Goal: Task Accomplishment & Management: Manage account settings

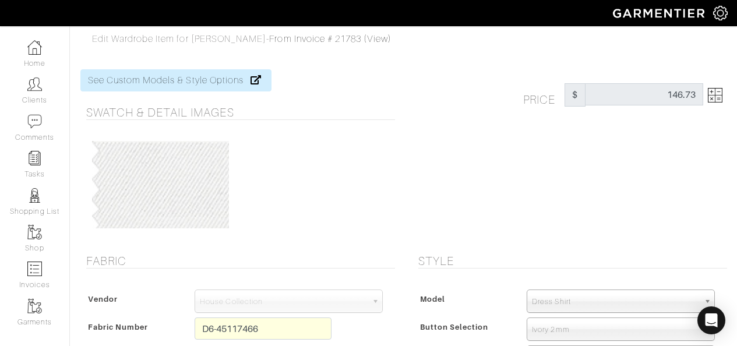
click at [195, 38] on span "Edit Wardrobe Item for [PERSON_NAME]" at bounding box center [179, 39] width 175 height 10
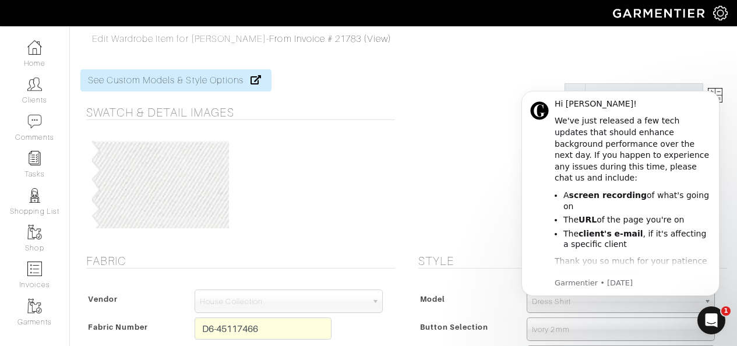
click at [710, 95] on button "Dismiss notification" at bounding box center [716, 94] width 12 height 12
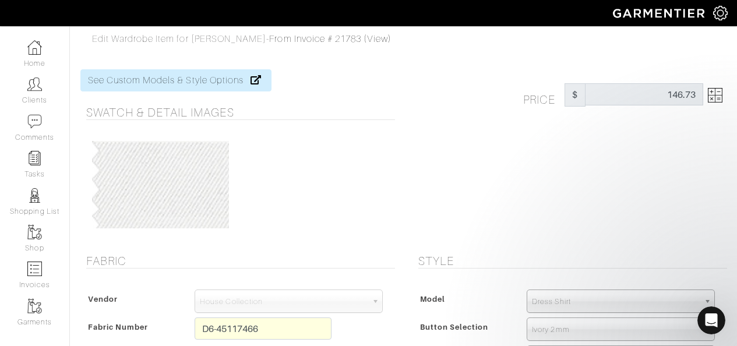
click at [715, 95] on img at bounding box center [715, 95] width 15 height 15
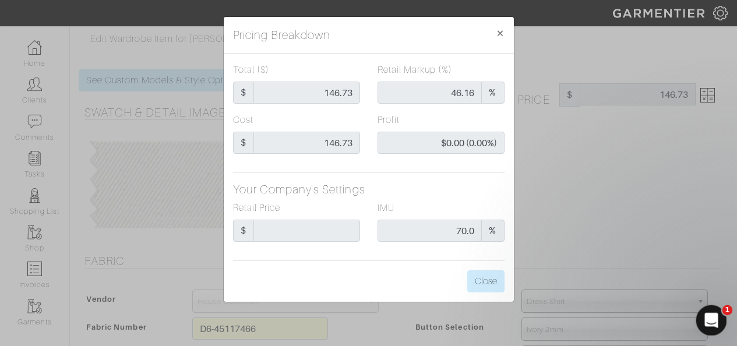
click at [705, 321] on icon "Open Intercom Messenger" at bounding box center [709, 318] width 19 height 19
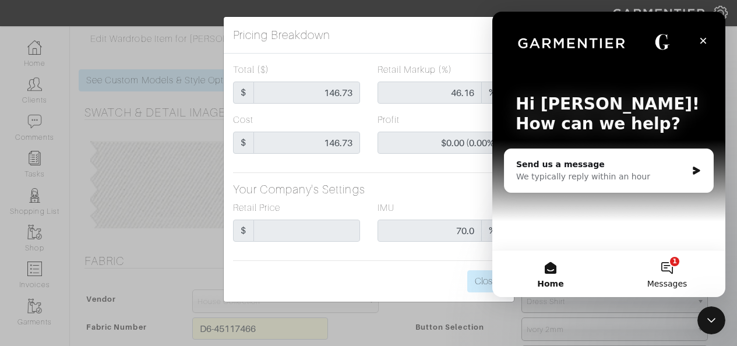
click at [667, 267] on button "1 Messages" at bounding box center [667, 273] width 116 height 47
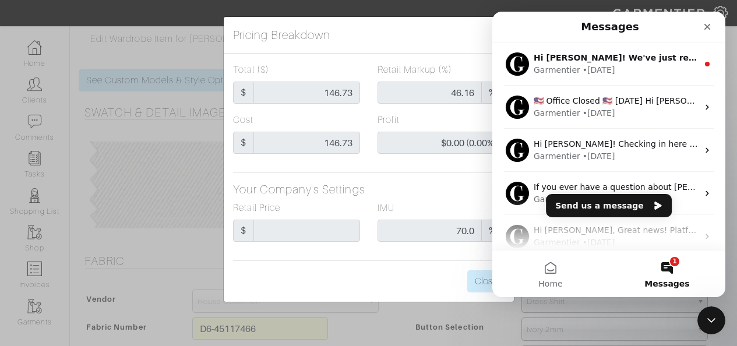
click at [143, 115] on div "Pricing Breakdown × Total ($) $ 146.73 Retail Markup (%) 46.16 % Cost $ 146.73 …" at bounding box center [368, 173] width 737 height 346
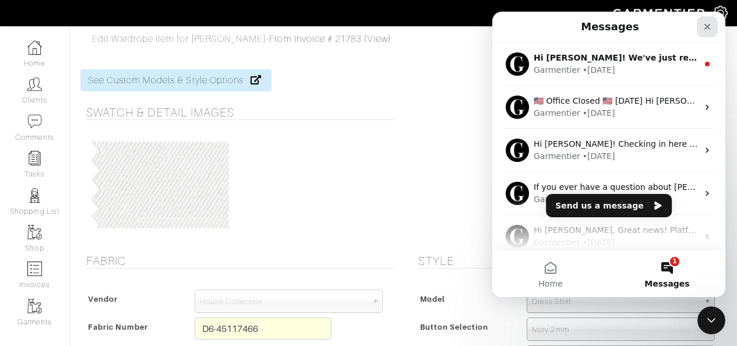
click at [709, 27] on icon "Close" at bounding box center [706, 26] width 9 height 9
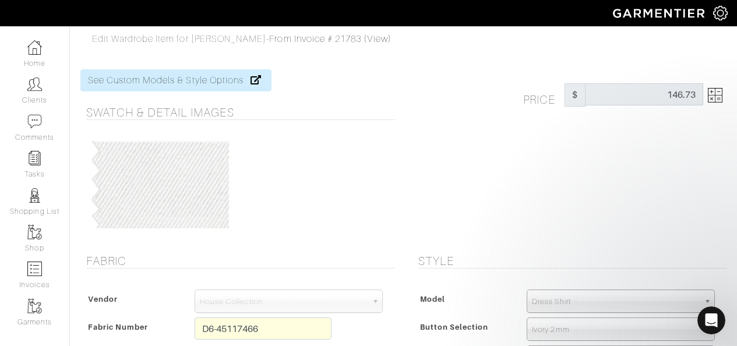
click at [720, 94] on img at bounding box center [715, 95] width 15 height 15
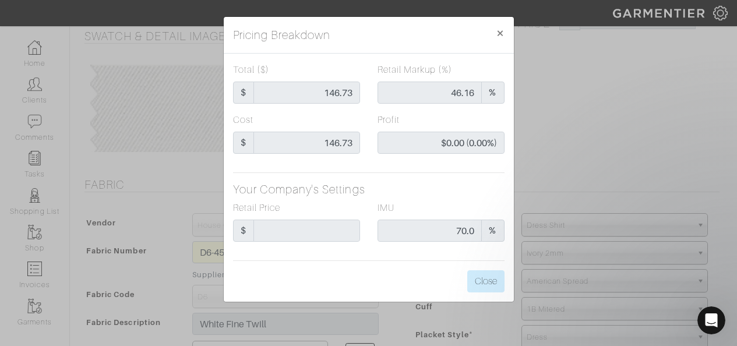
scroll to position [75, 0]
click at [501, 35] on span "×" at bounding box center [500, 33] width 9 height 16
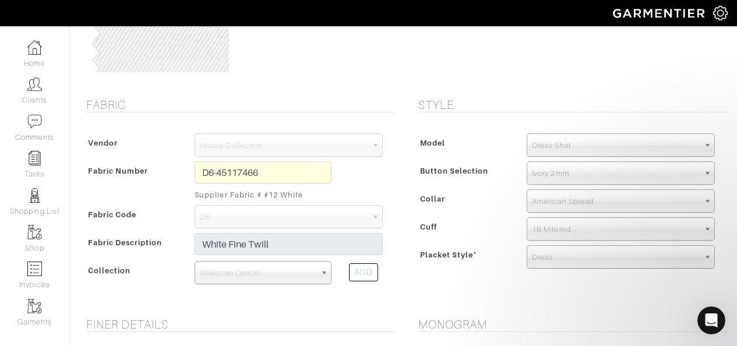
scroll to position [0, 0]
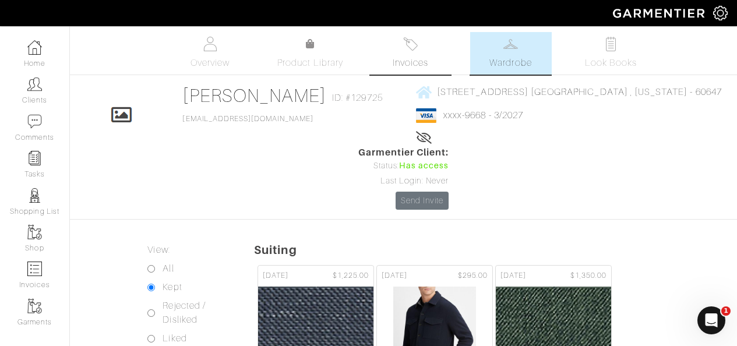
click at [421, 51] on link "Invoices" at bounding box center [411, 53] width 82 height 43
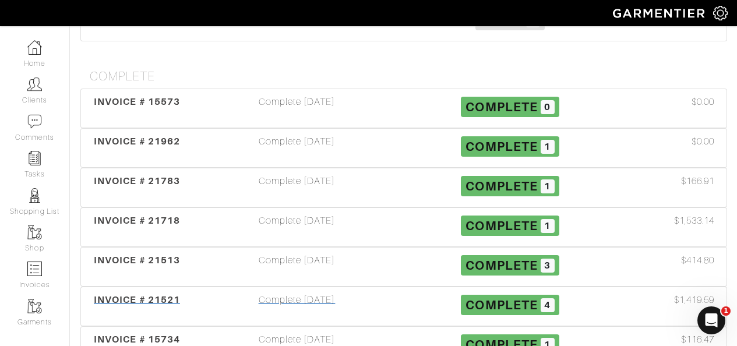
scroll to position [418, 0]
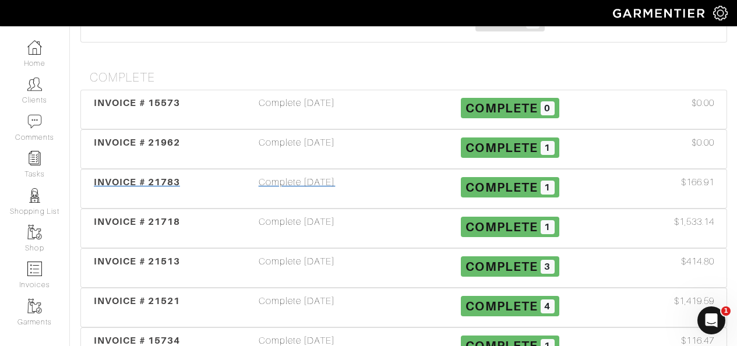
click at [143, 176] on span "INVOICE # 21783" at bounding box center [137, 181] width 86 height 11
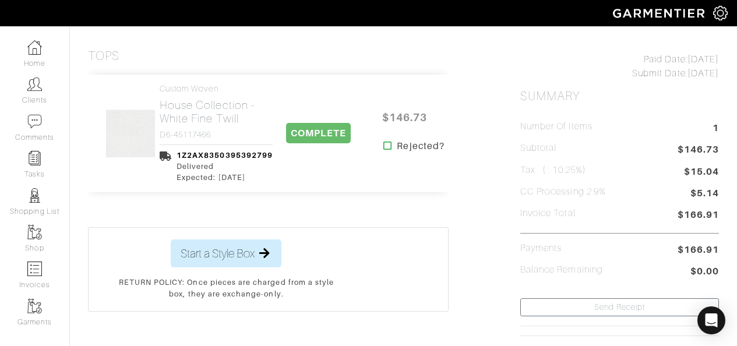
scroll to position [229, 0]
click at [219, 123] on h2 "House Collection - White Fine Twill" at bounding box center [216, 112] width 113 height 27
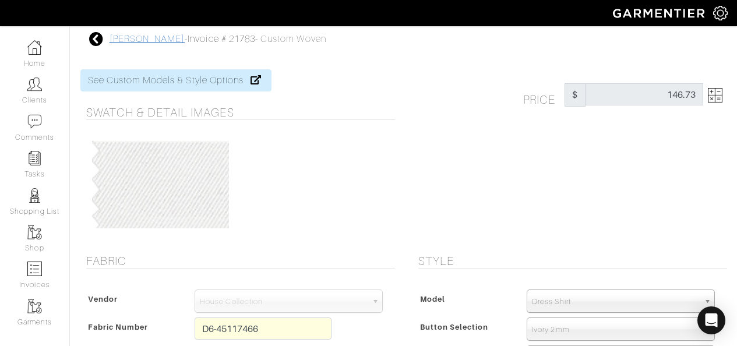
click at [135, 40] on link "[PERSON_NAME]" at bounding box center [148, 39] width 76 height 10
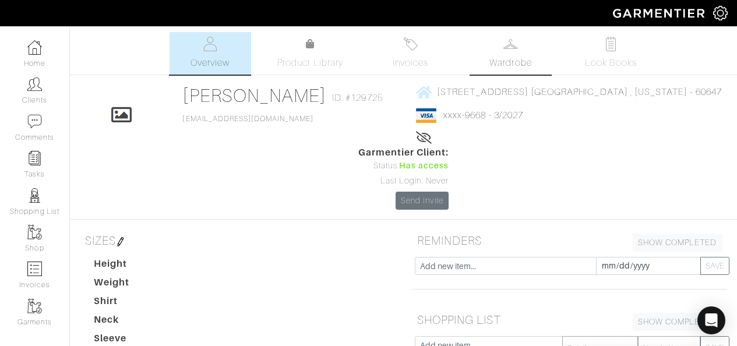
click at [490, 62] on span "Wardrobe" at bounding box center [510, 63] width 42 height 14
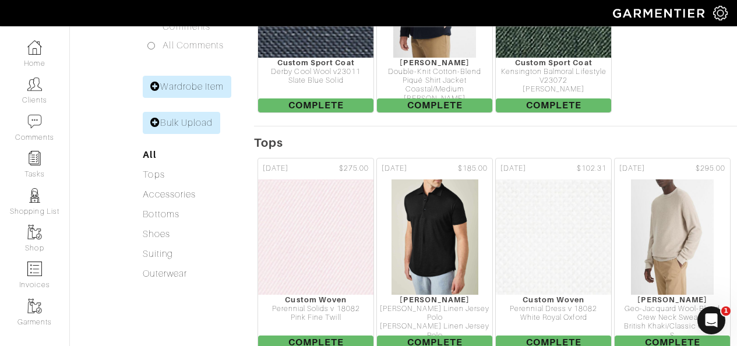
scroll to position [345, 0]
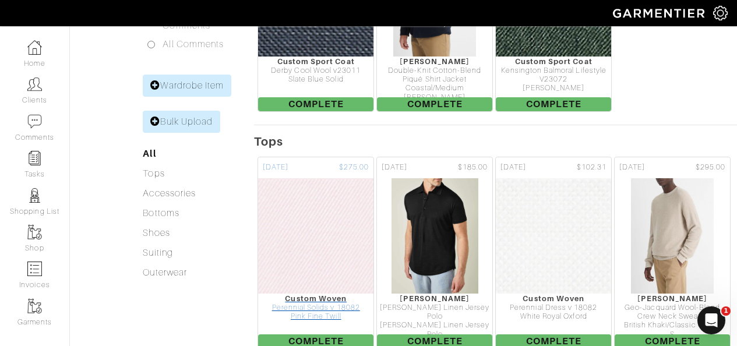
click at [308, 312] on div "Pink Fine Twill" at bounding box center [315, 316] width 115 height 9
